Goal: Information Seeking & Learning: Learn about a topic

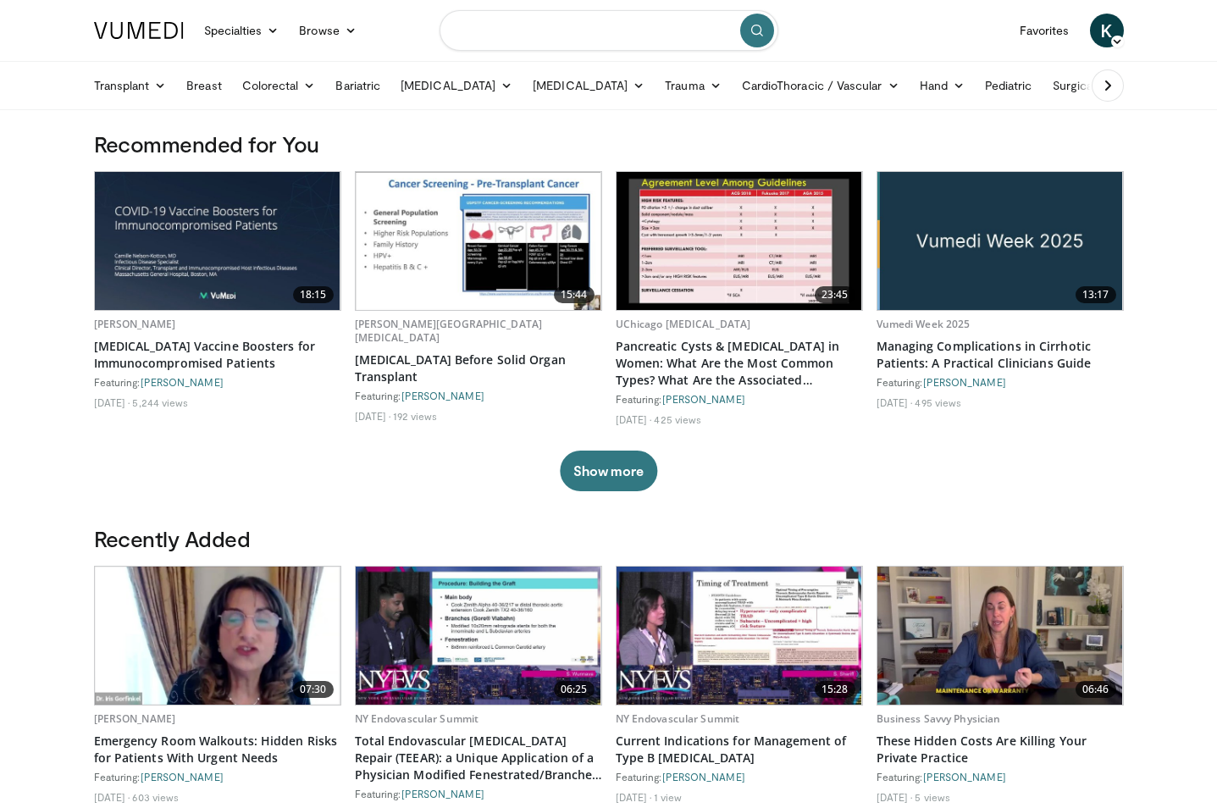
click at [562, 19] on input "Search topics, interventions" at bounding box center [608, 30] width 339 height 41
type input "**********"
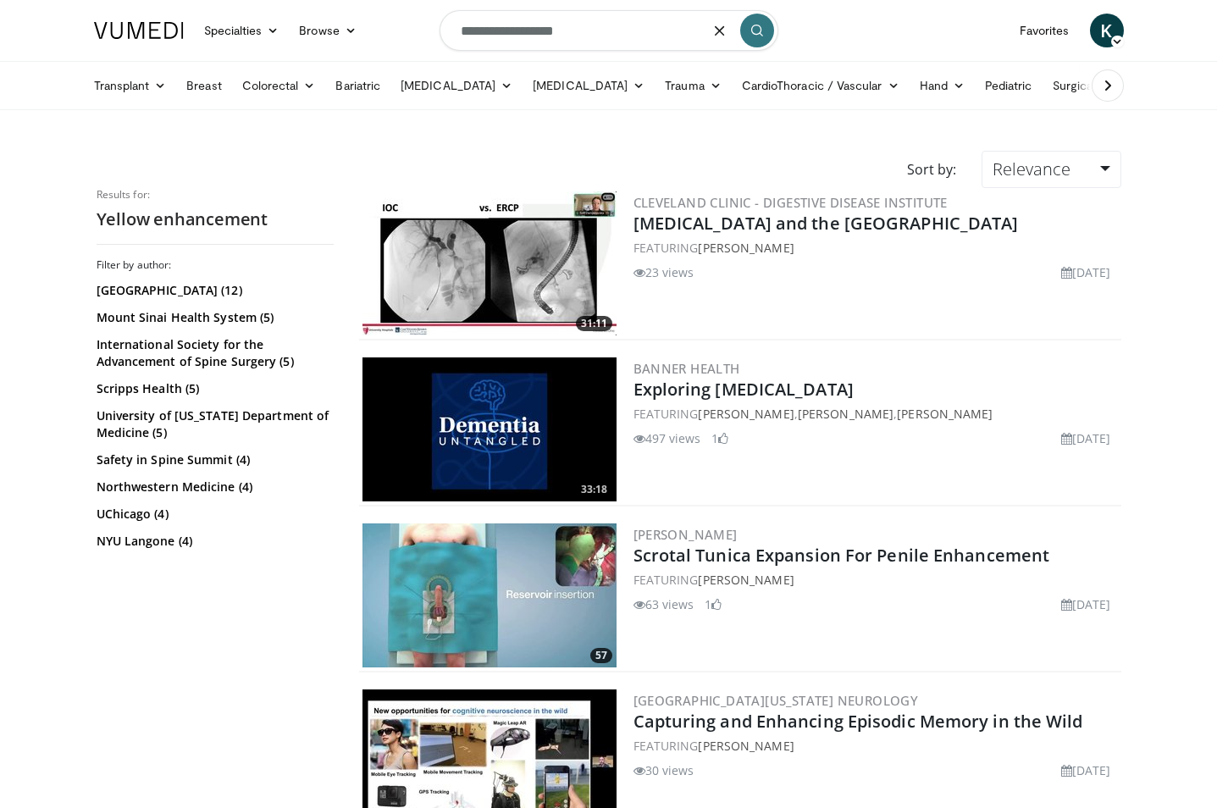
drag, startPoint x: 632, startPoint y: 30, endPoint x: 378, endPoint y: 30, distance: 254.0
click at [378, 30] on nav "Specialties Adult & Family Medicine Allergy, Asthma, Immunology Anesthesiology …" at bounding box center [609, 30] width 1050 height 61
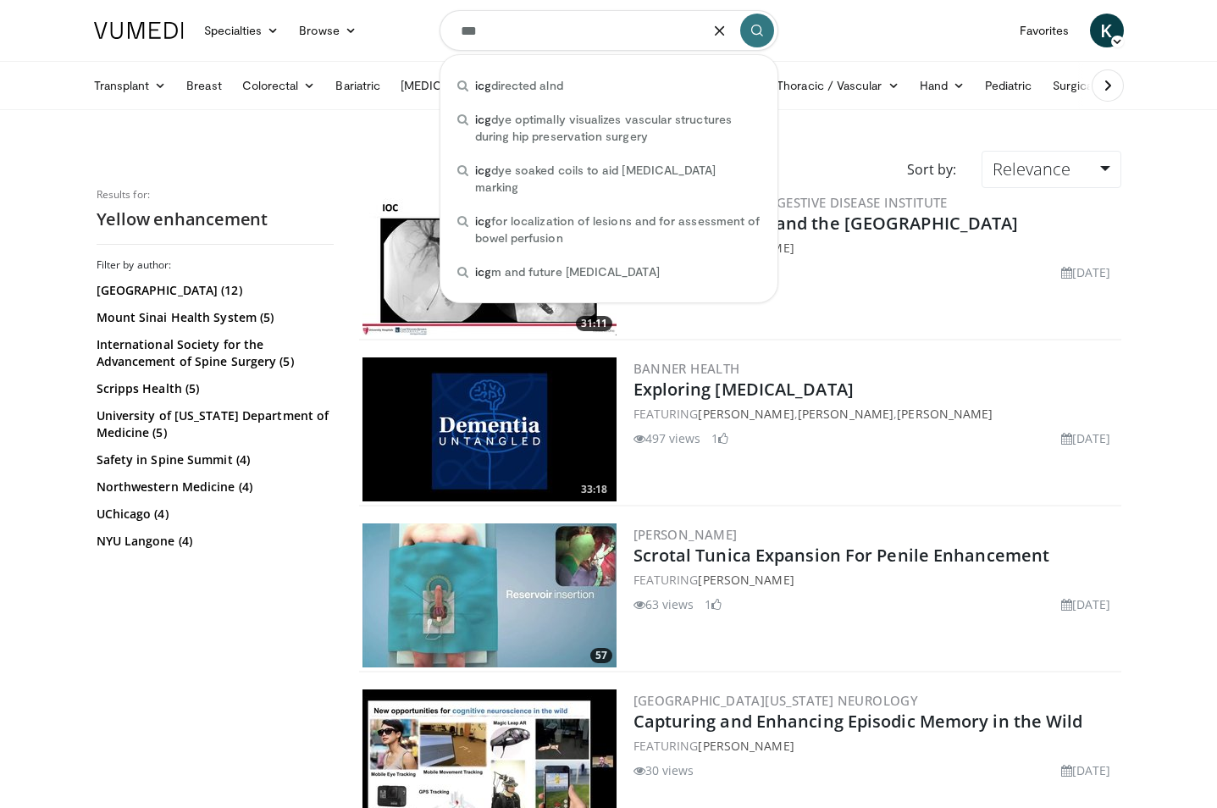
type input "***"
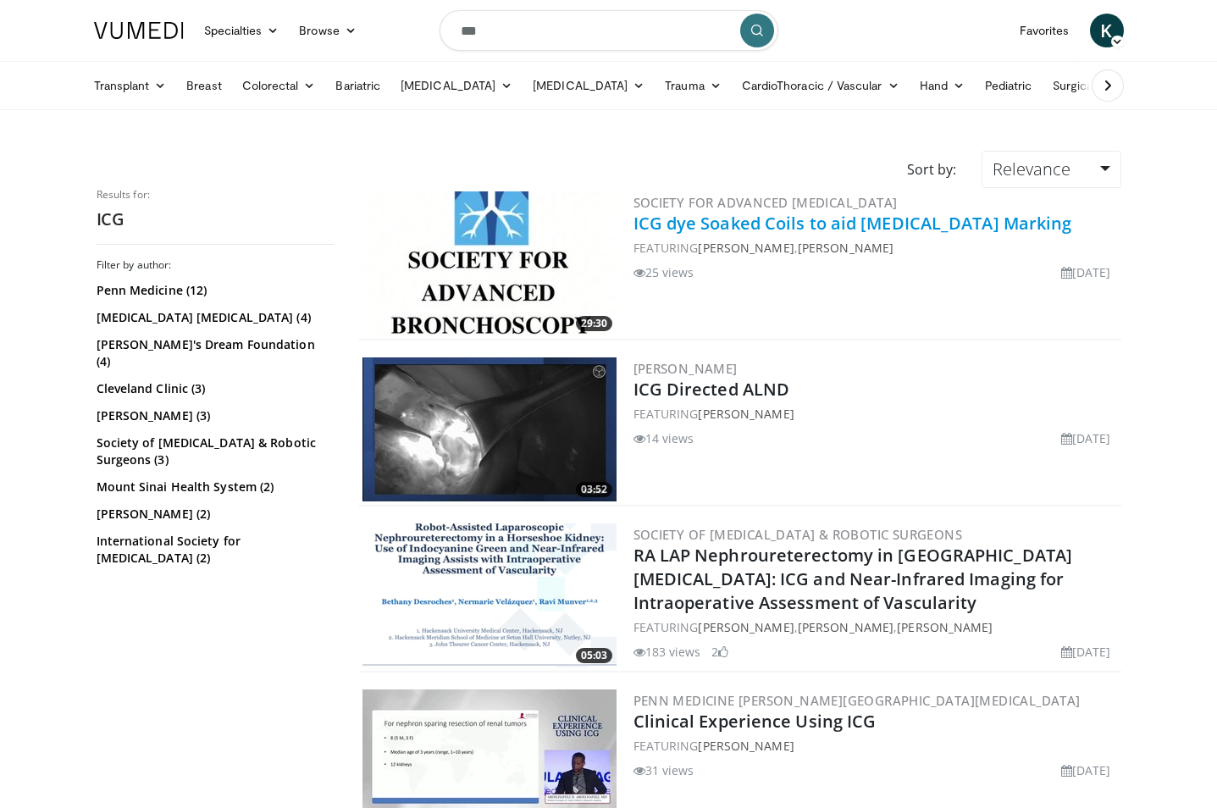
click at [980, 226] on link "ICG dye Soaked Coils to aid [MEDICAL_DATA] Marking" at bounding box center [852, 223] width 439 height 23
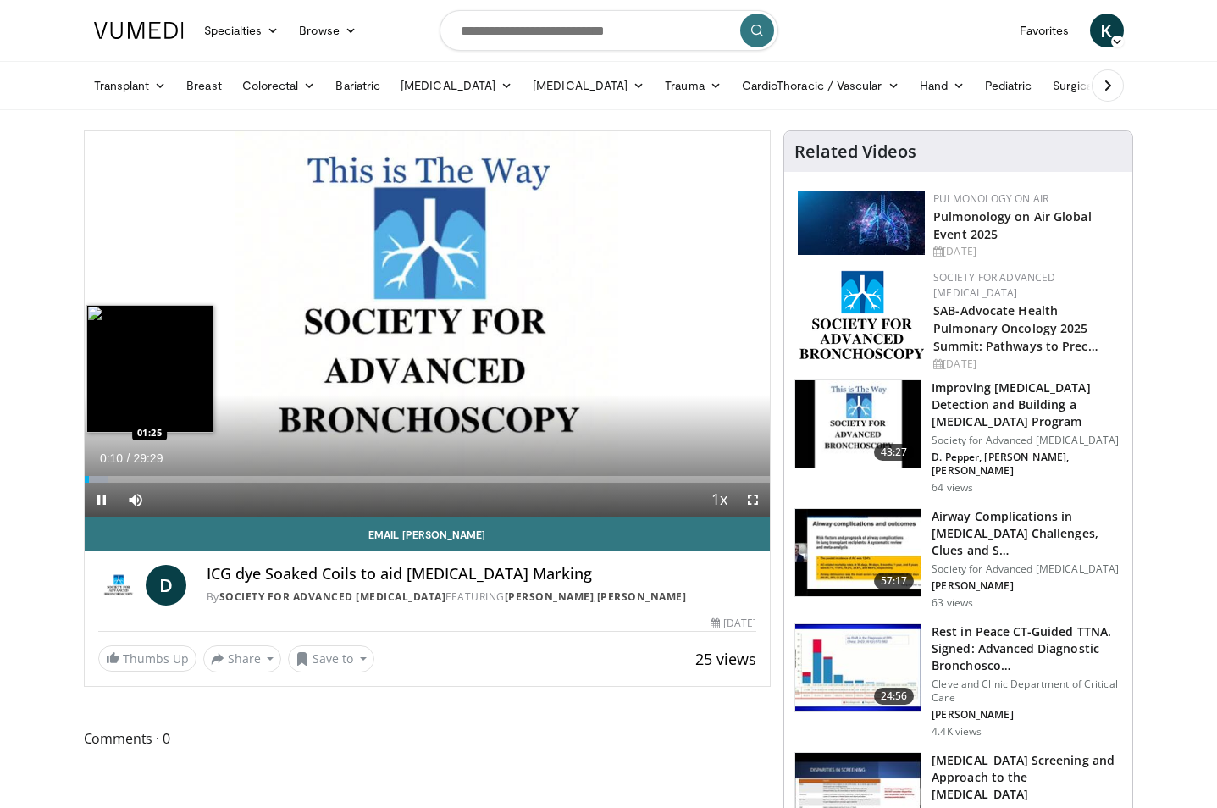
click at [117, 478] on div "Loaded : 3.38% 00:10 01:25" at bounding box center [428, 479] width 686 height 7
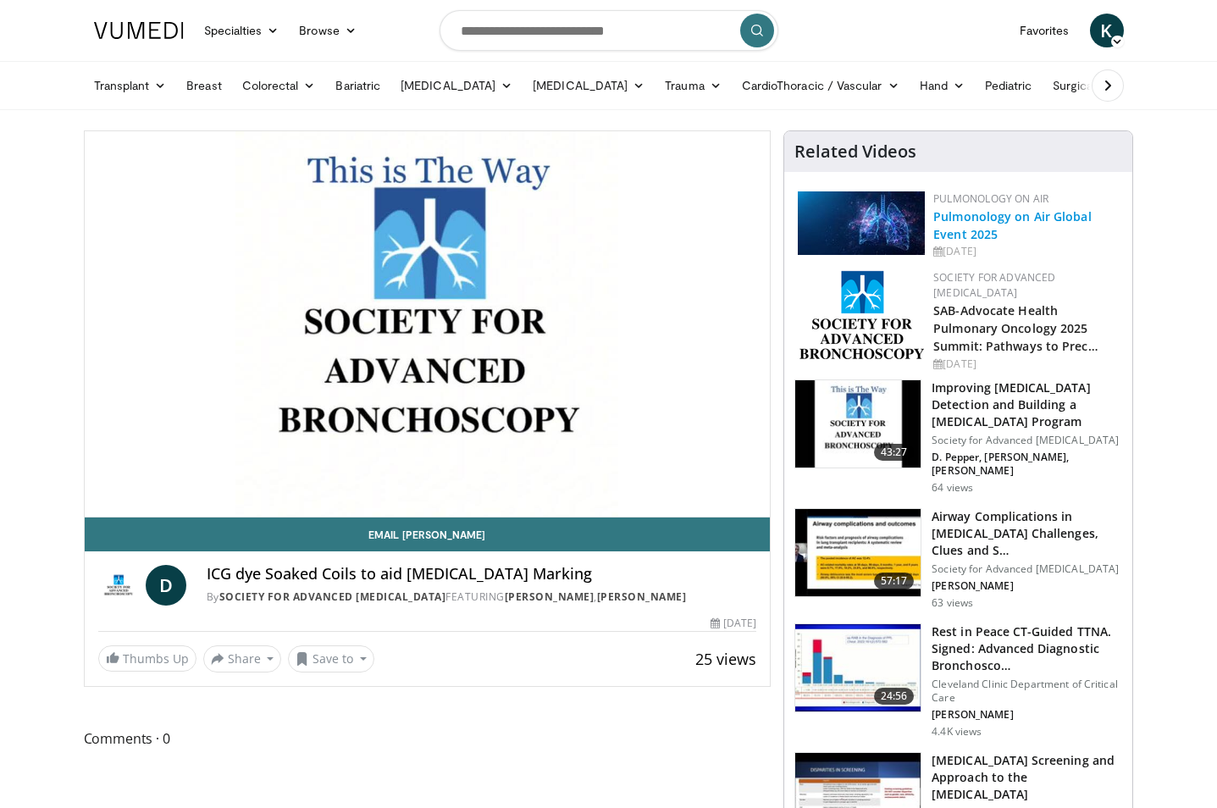
click at [984, 212] on link "Pulmonology on Air Global Event 2025" at bounding box center [1012, 225] width 158 height 34
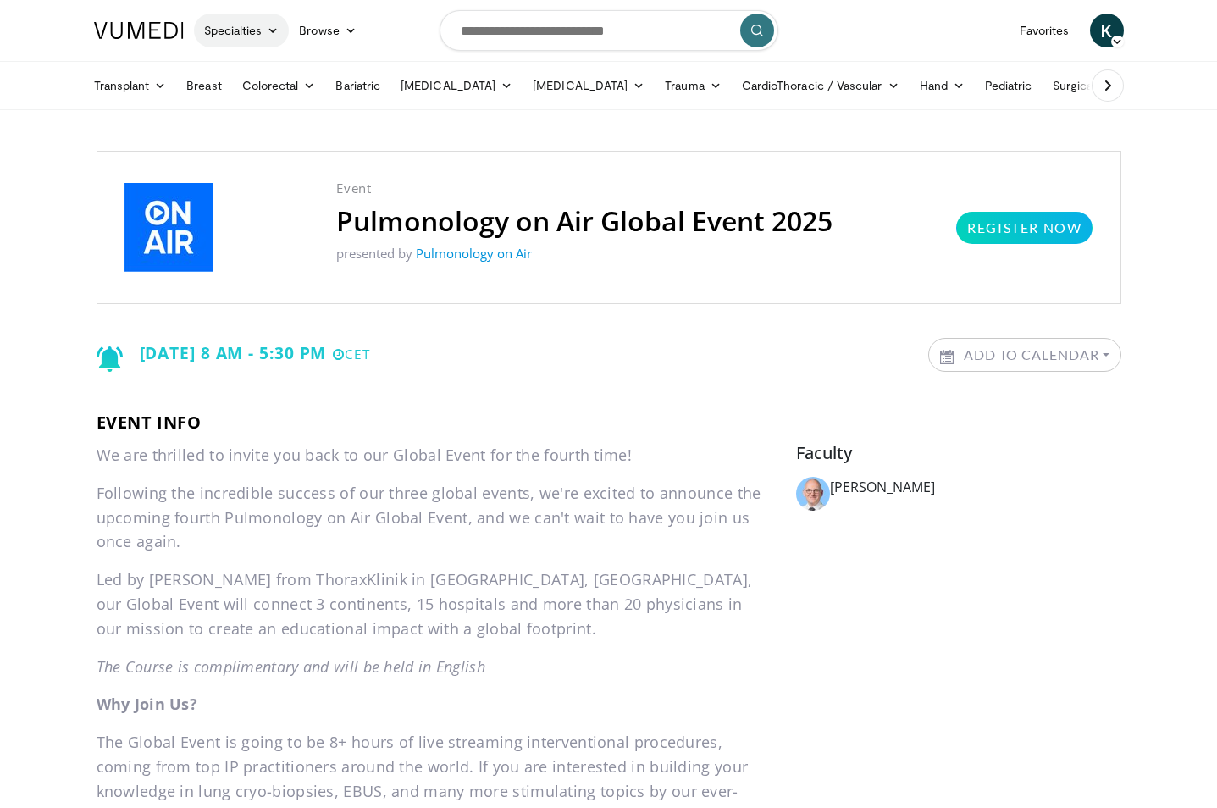
click at [270, 30] on icon at bounding box center [273, 31] width 12 height 12
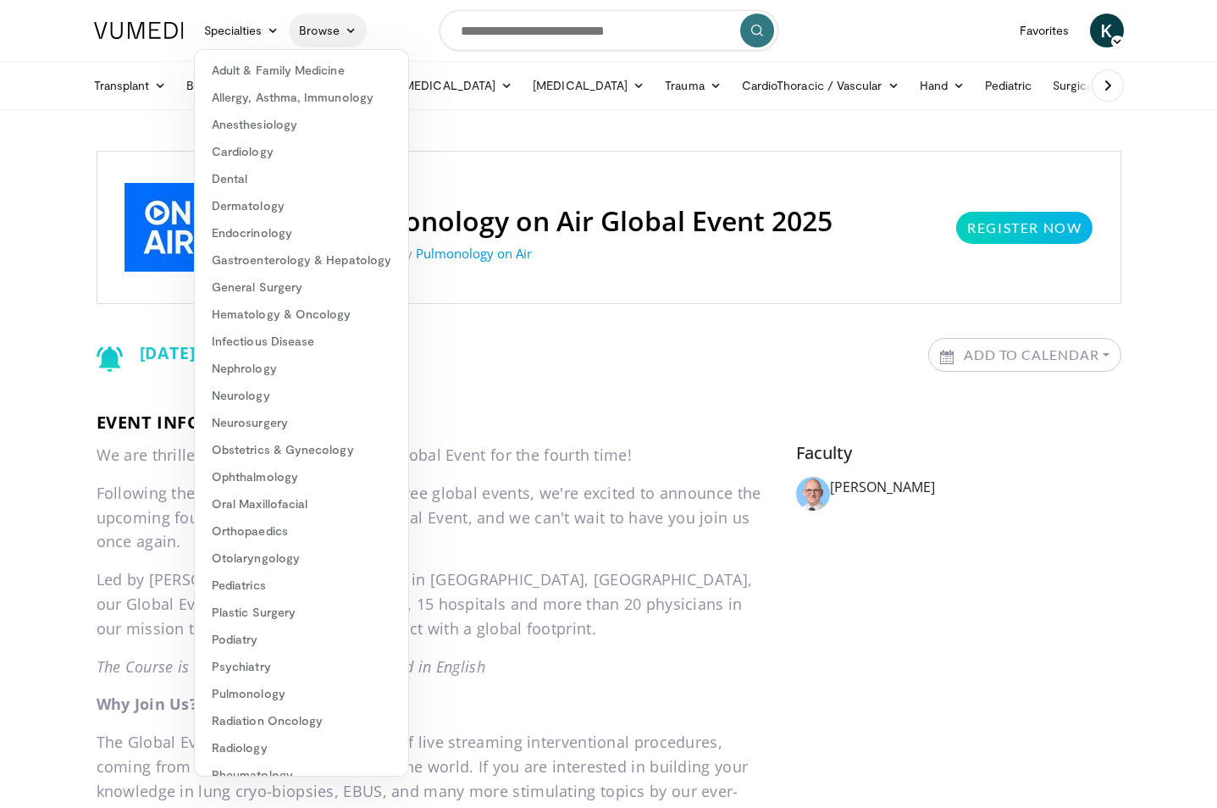
click at [339, 26] on link "Browse" at bounding box center [328, 31] width 78 height 34
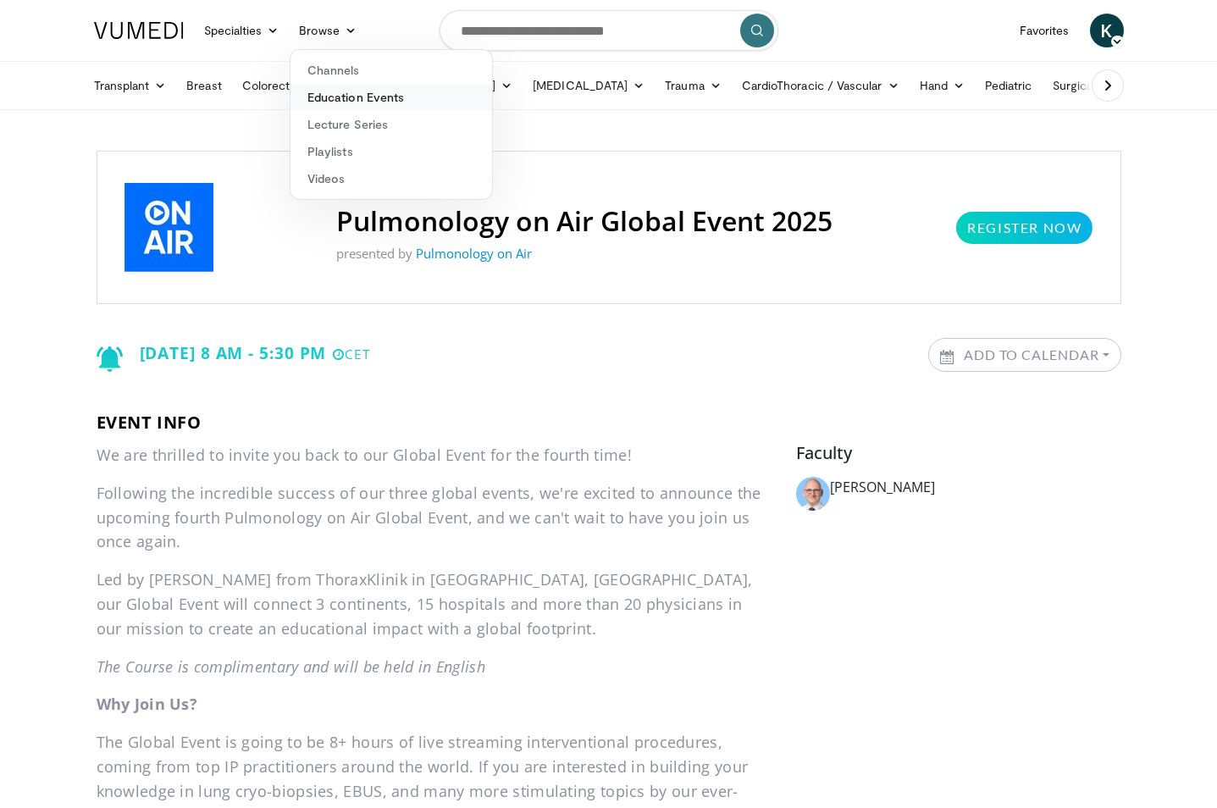
click at [355, 100] on link "Education Events" at bounding box center [390, 97] width 201 height 27
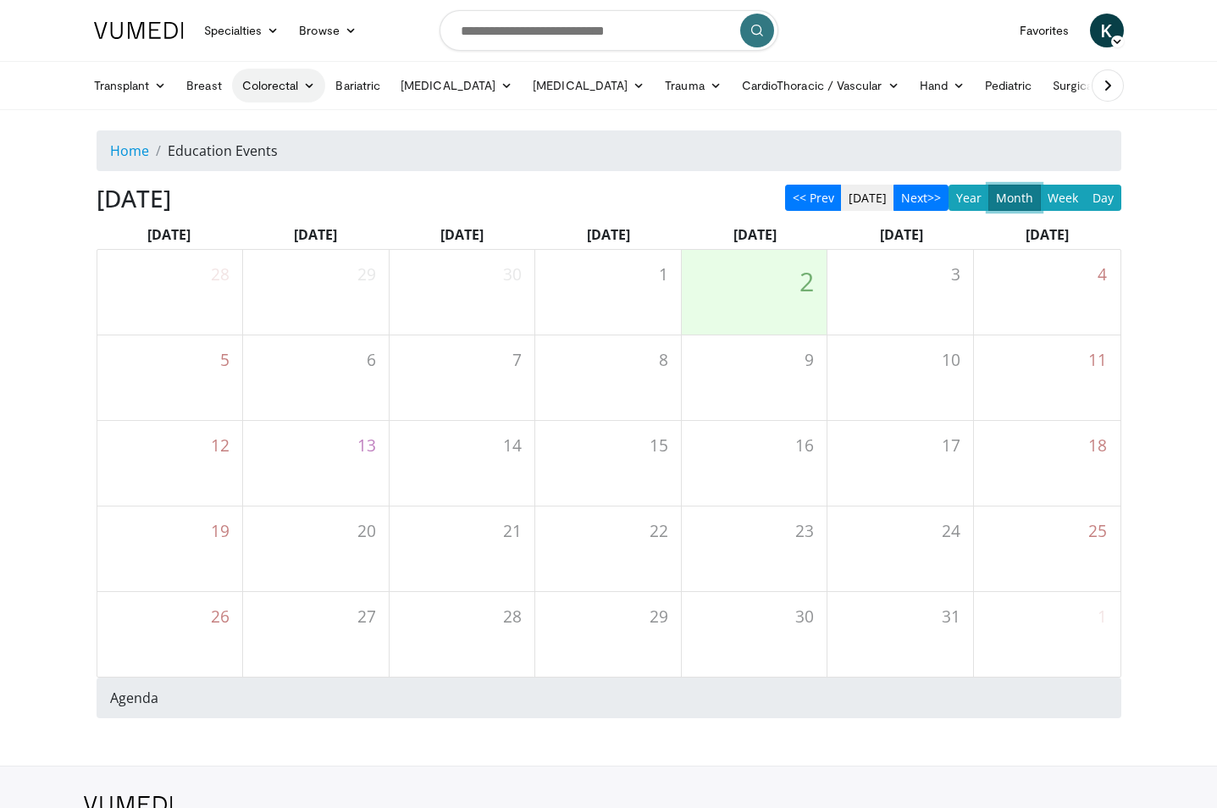
click at [296, 83] on link "Colorectal" at bounding box center [279, 86] width 94 height 34
click at [278, 151] on link "Colon" at bounding box center [333, 152] width 201 height 27
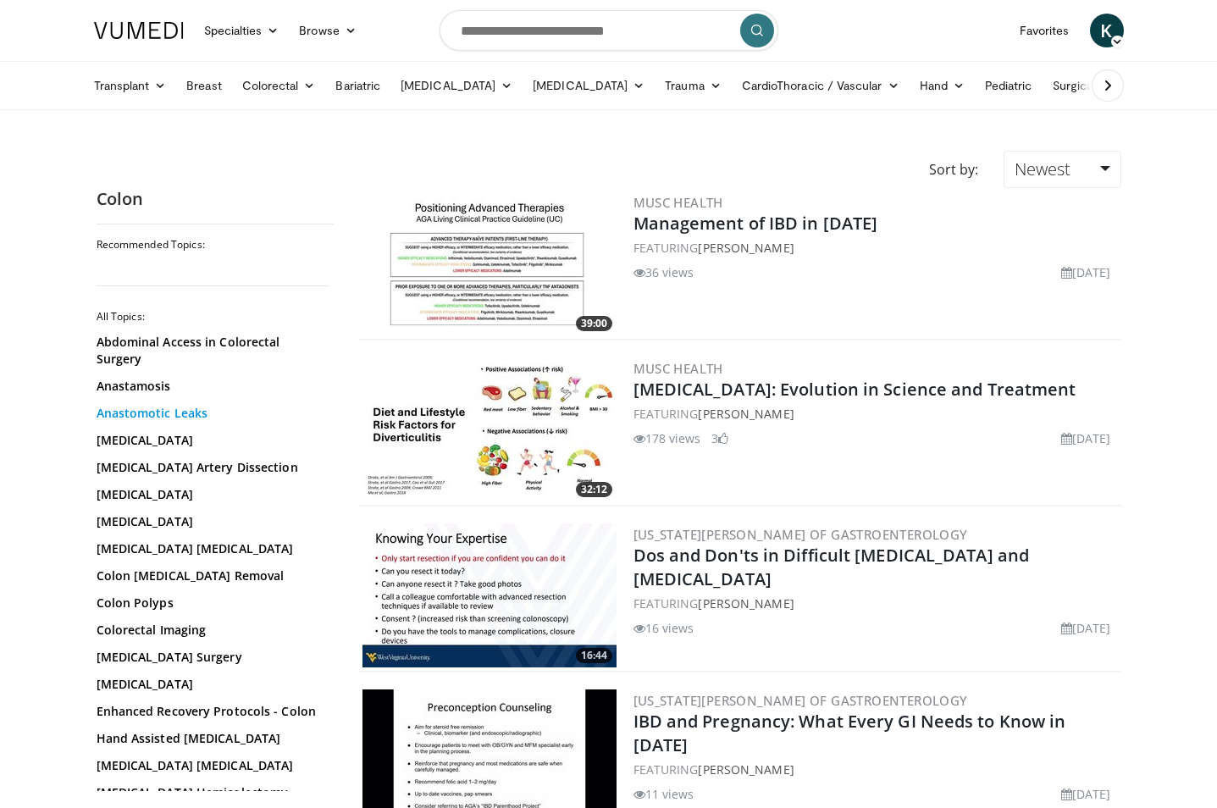
click at [156, 409] on link "Anastomotic Leaks" at bounding box center [211, 413] width 229 height 17
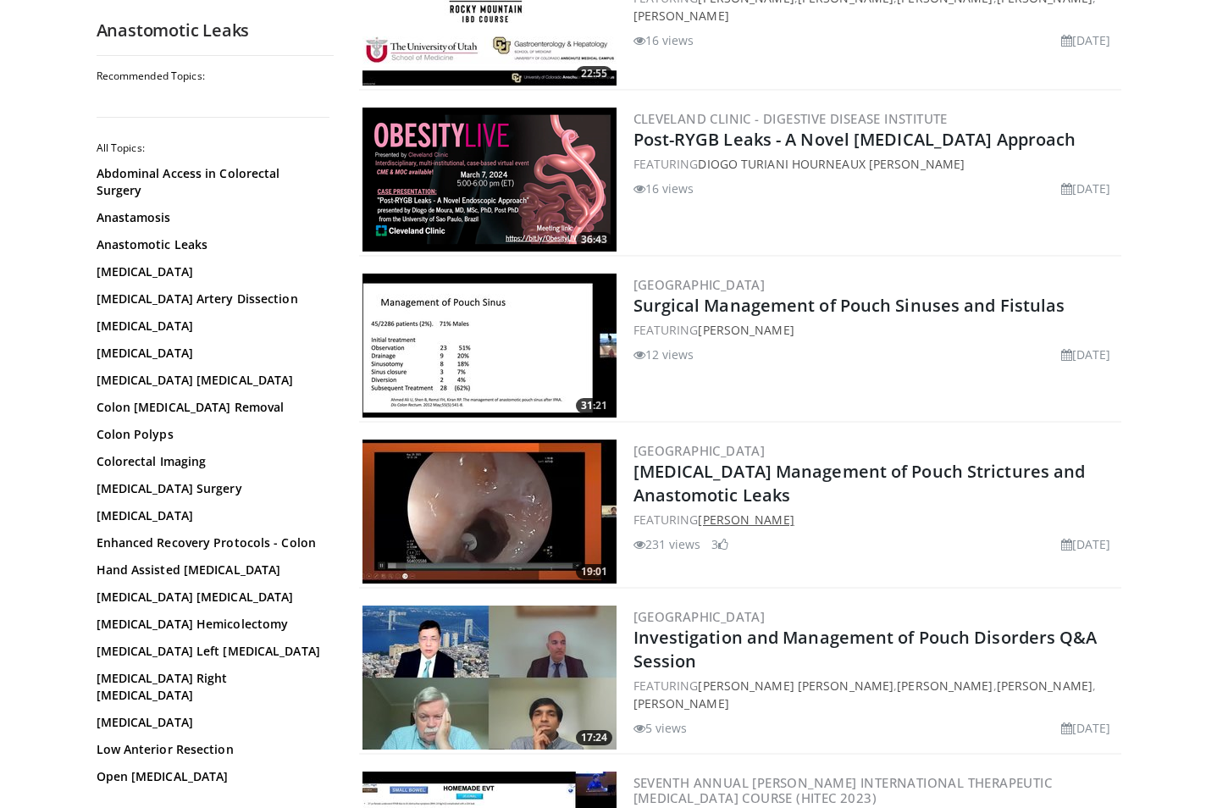
scroll to position [593, 0]
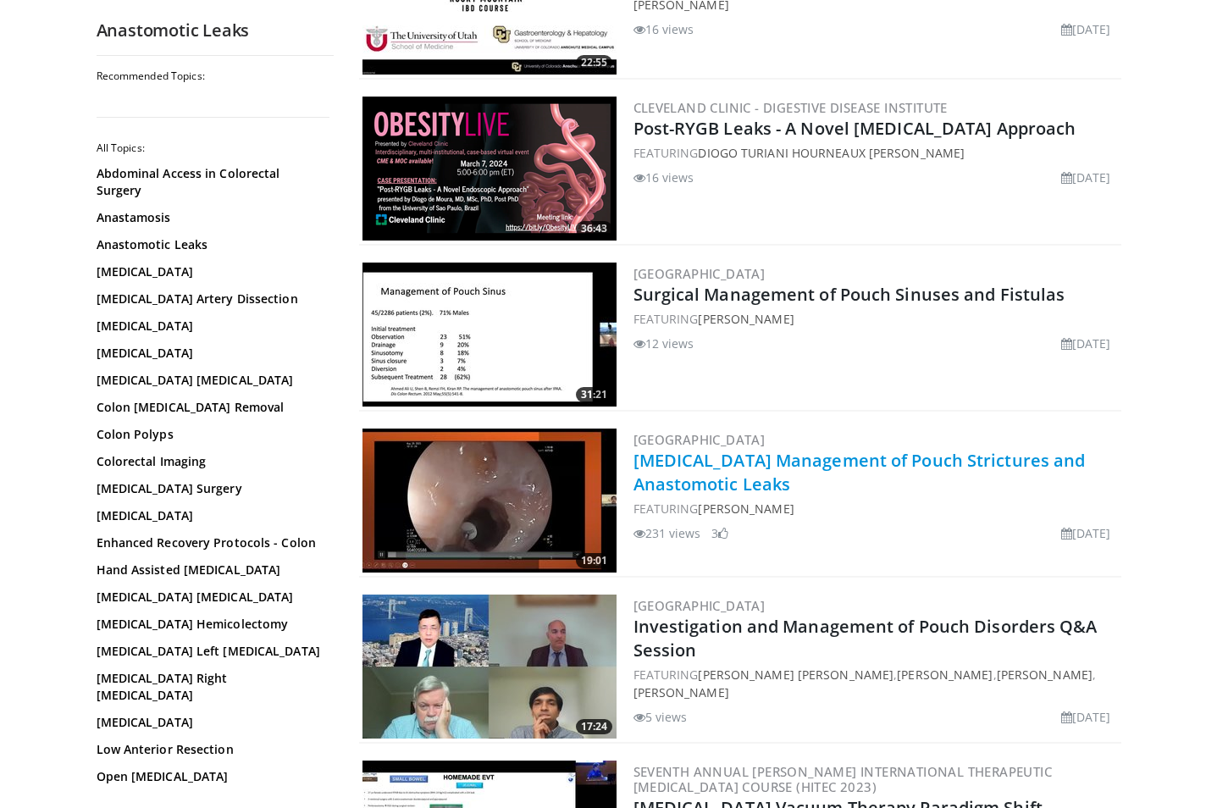
click at [749, 464] on link "[MEDICAL_DATA] Management of Pouch Strictures and Anastomotic Leaks" at bounding box center [859, 472] width 452 height 47
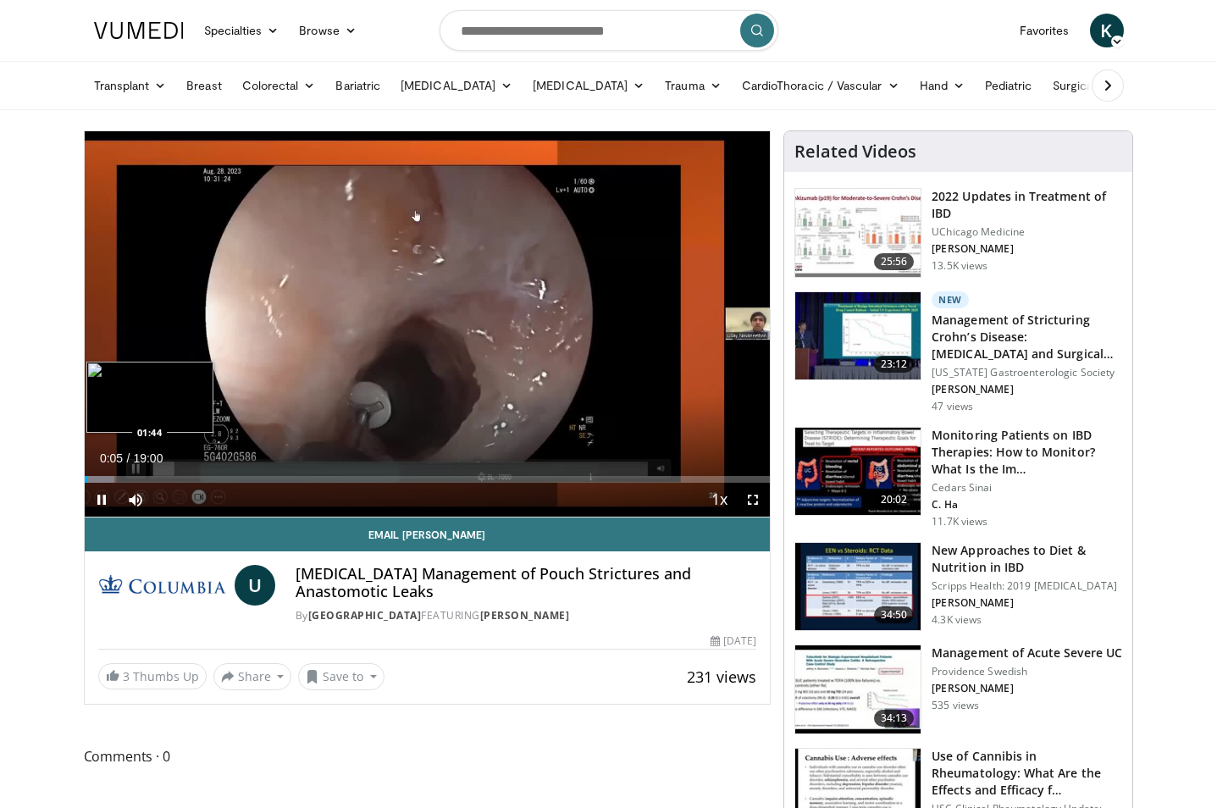
click at [136, 479] on div "Loaded : 4.34% 00:05 01:44" at bounding box center [428, 479] width 686 height 7
click at [747, 503] on span "Video Player" at bounding box center [753, 500] width 34 height 34
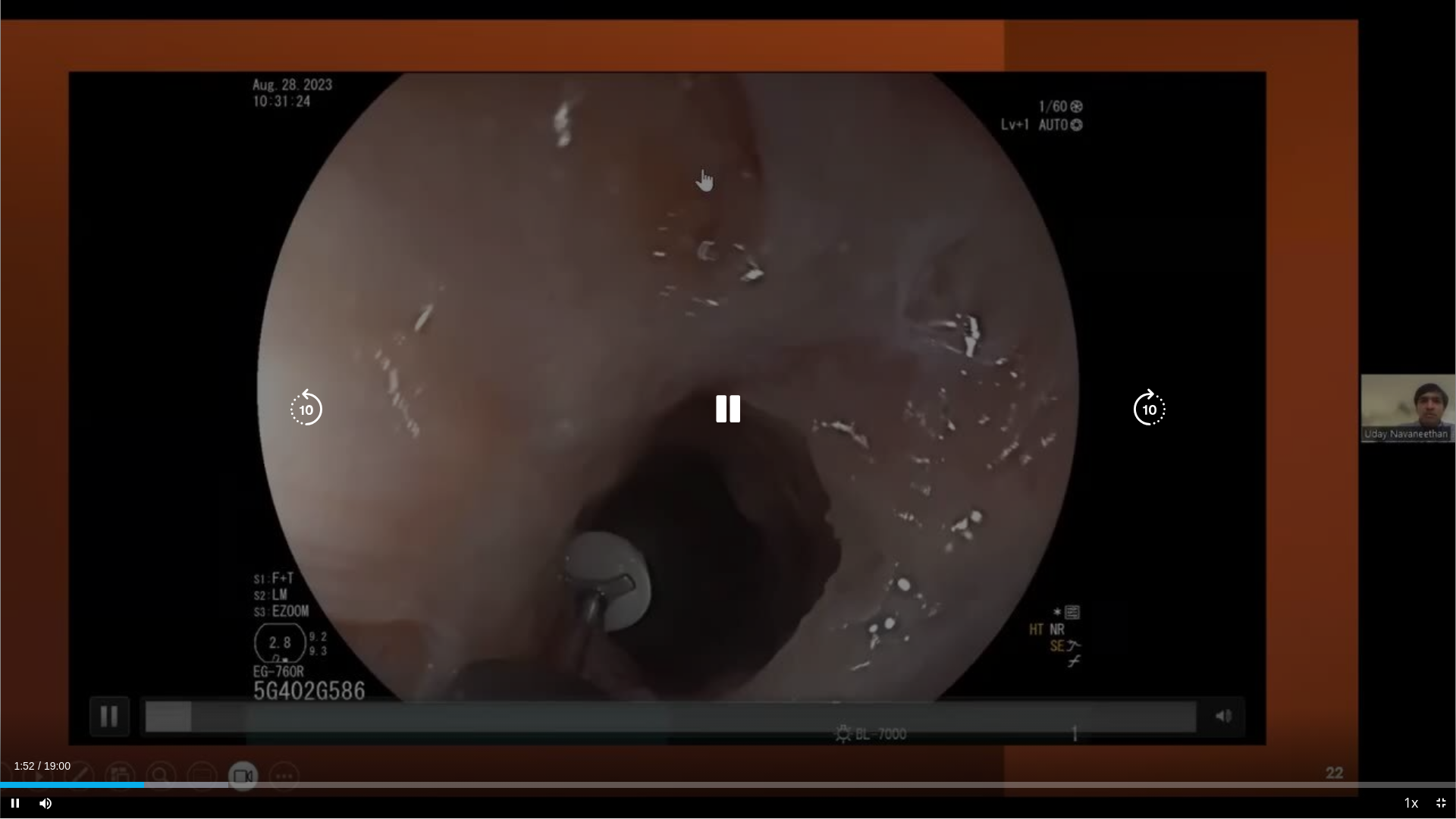
click at [1100, 209] on div "10 seconds Tap to unmute" at bounding box center [728, 409] width 1456 height 818
drag, startPoint x: 1391, startPoint y: 215, endPoint x: 1353, endPoint y: 226, distance: 39.6
click at [1100, 215] on div "10 seconds Tap to unmute" at bounding box center [728, 409] width 1456 height 818
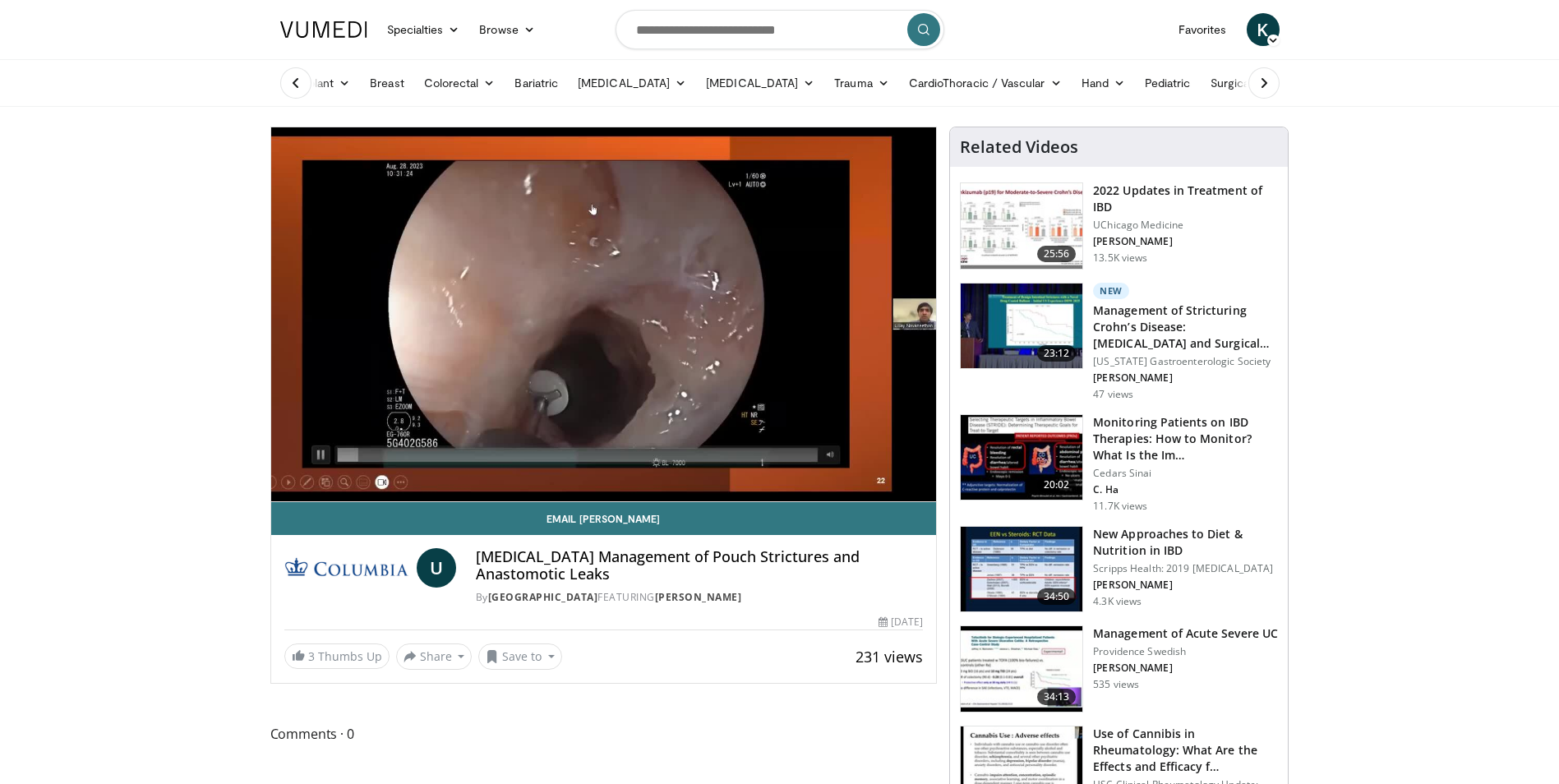
click at [1192, 36] on icon at bounding box center [1273, 41] width 12 height 12
click at [1131, 57] on link "Add a Video" at bounding box center [1178, 68] width 195 height 26
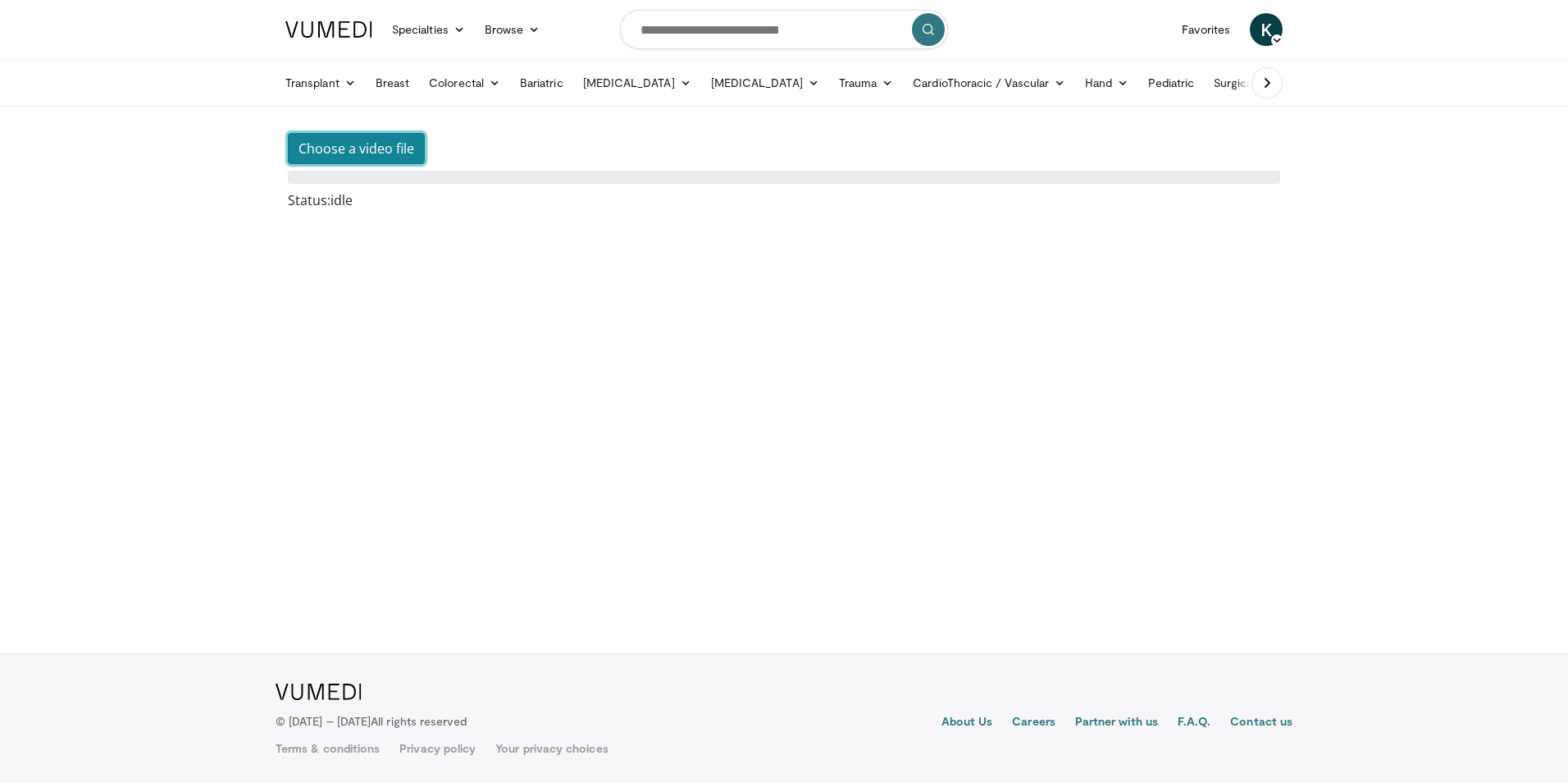
click at [367, 156] on button "Choose a video file" at bounding box center [355, 148] width 137 height 31
click at [1278, 40] on icon at bounding box center [1276, 41] width 12 height 12
click at [1383, 183] on body "Specialties Adult & Family Medicine Allergy, Asthma, Immunology Anesthesiology …" at bounding box center [784, 392] width 1568 height 783
click at [426, 25] on link "Specialties" at bounding box center [429, 30] width 93 height 33
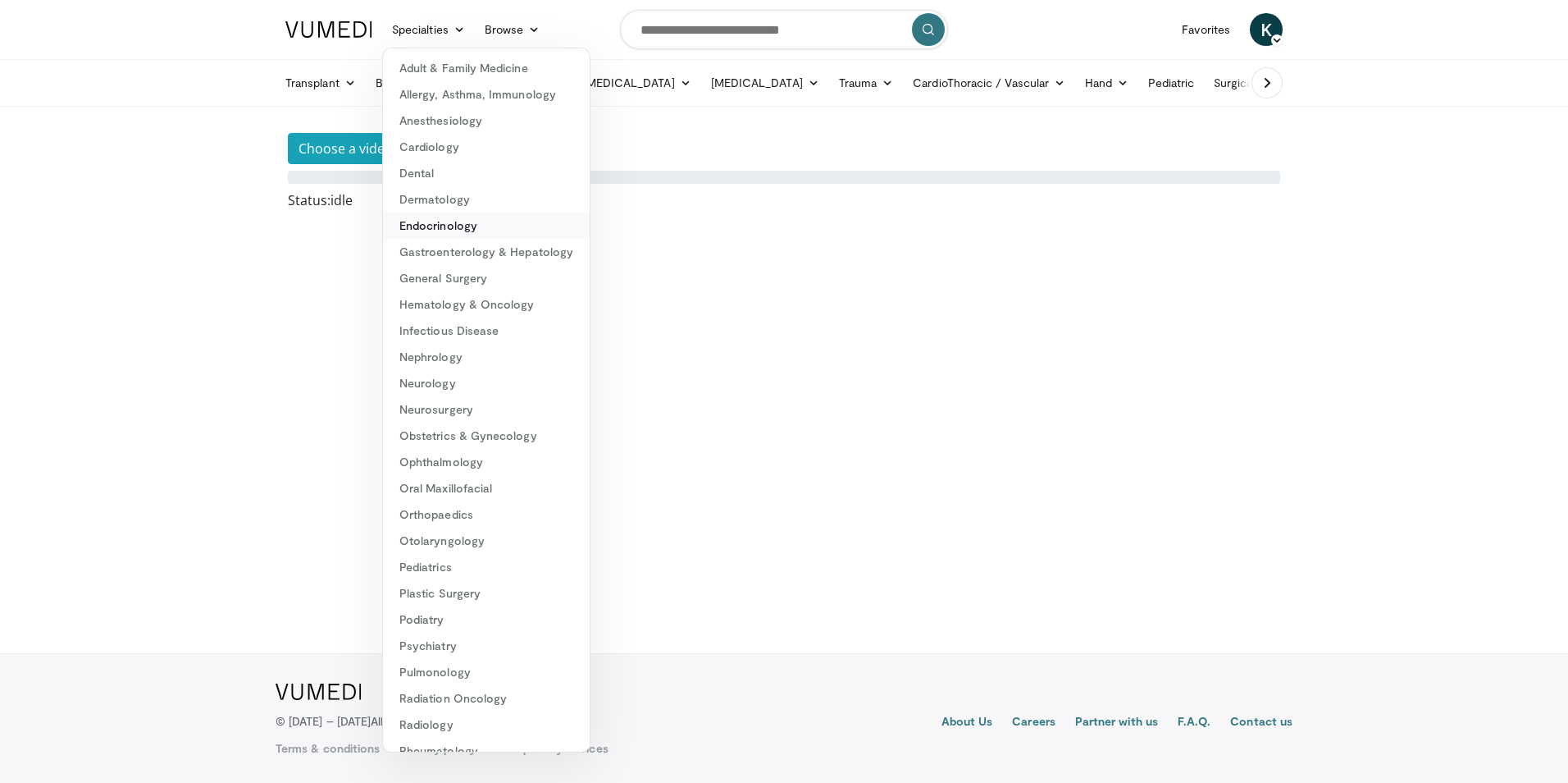
click at [468, 224] on link "Endocrinology" at bounding box center [485, 225] width 206 height 26
